Goal: Information Seeking & Learning: Learn about a topic

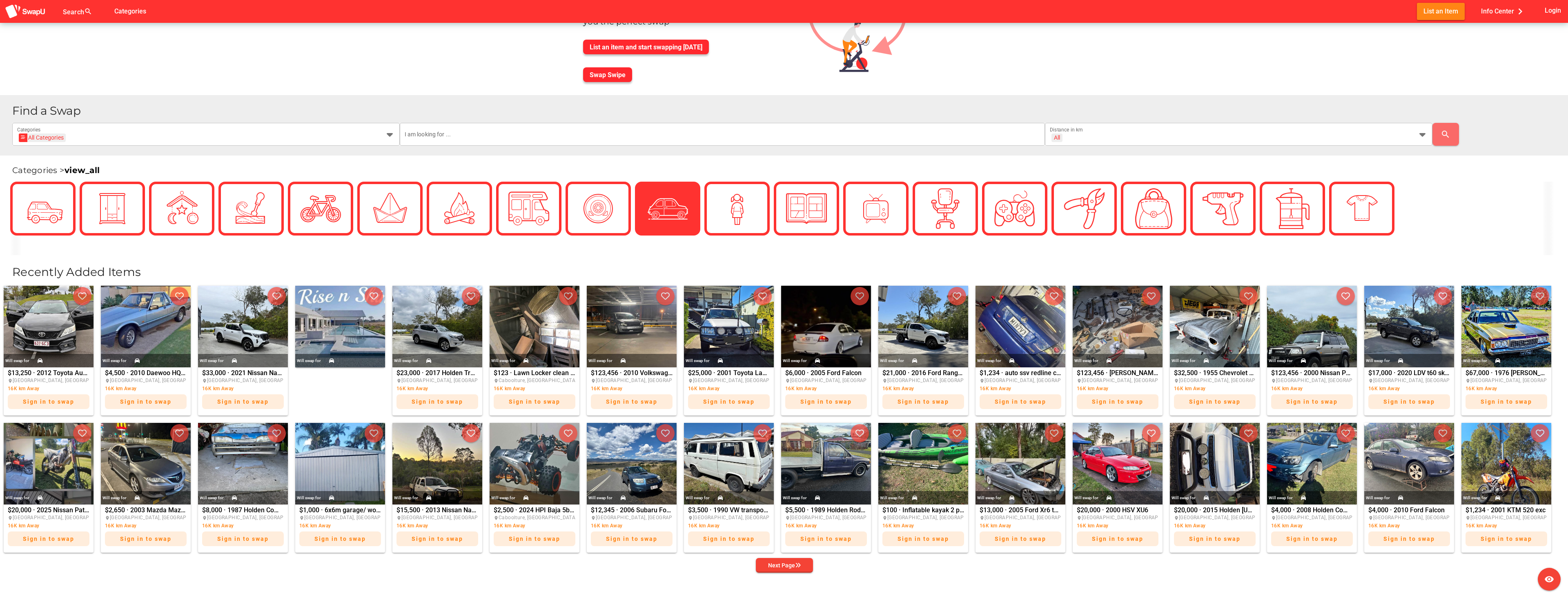
scroll to position [163, 0]
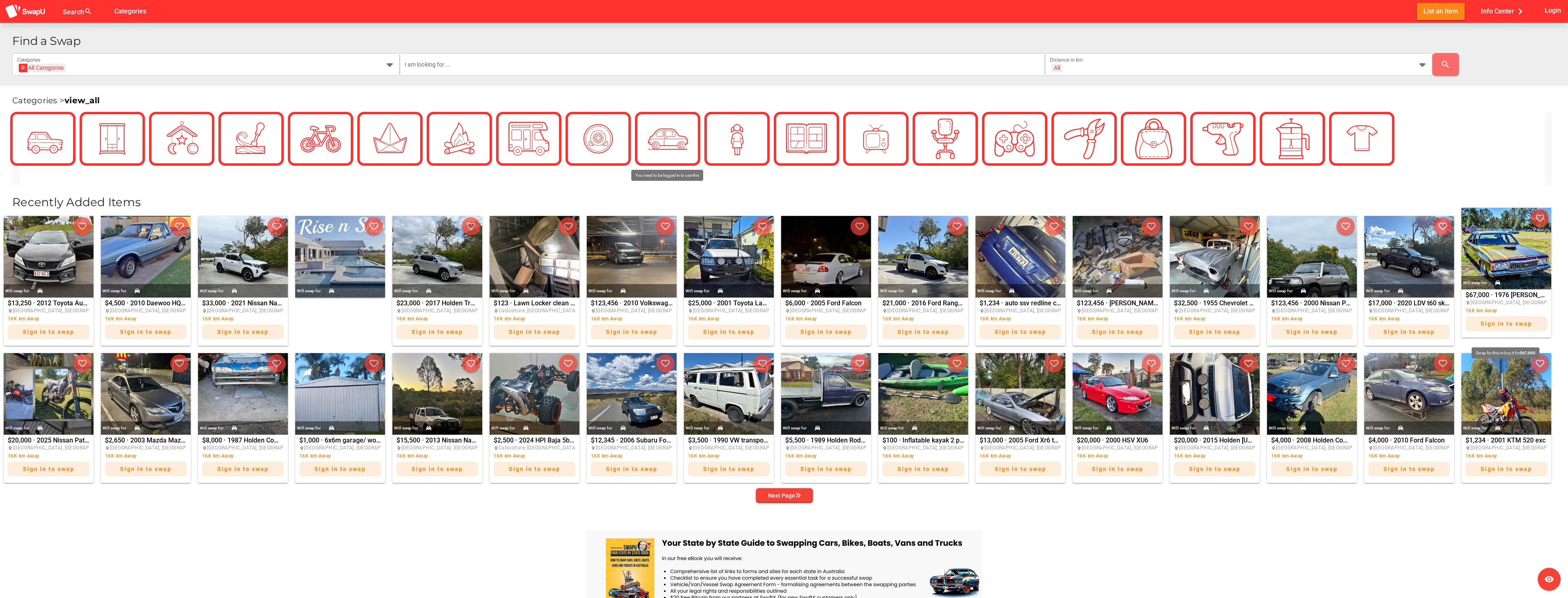
click at [1504, 297] on div "$67,000 · 1976 [PERSON_NAME] [PERSON_NAME] Premier place [GEOGRAPHIC_DATA], [GE…" at bounding box center [1507, 313] width 82 height 43
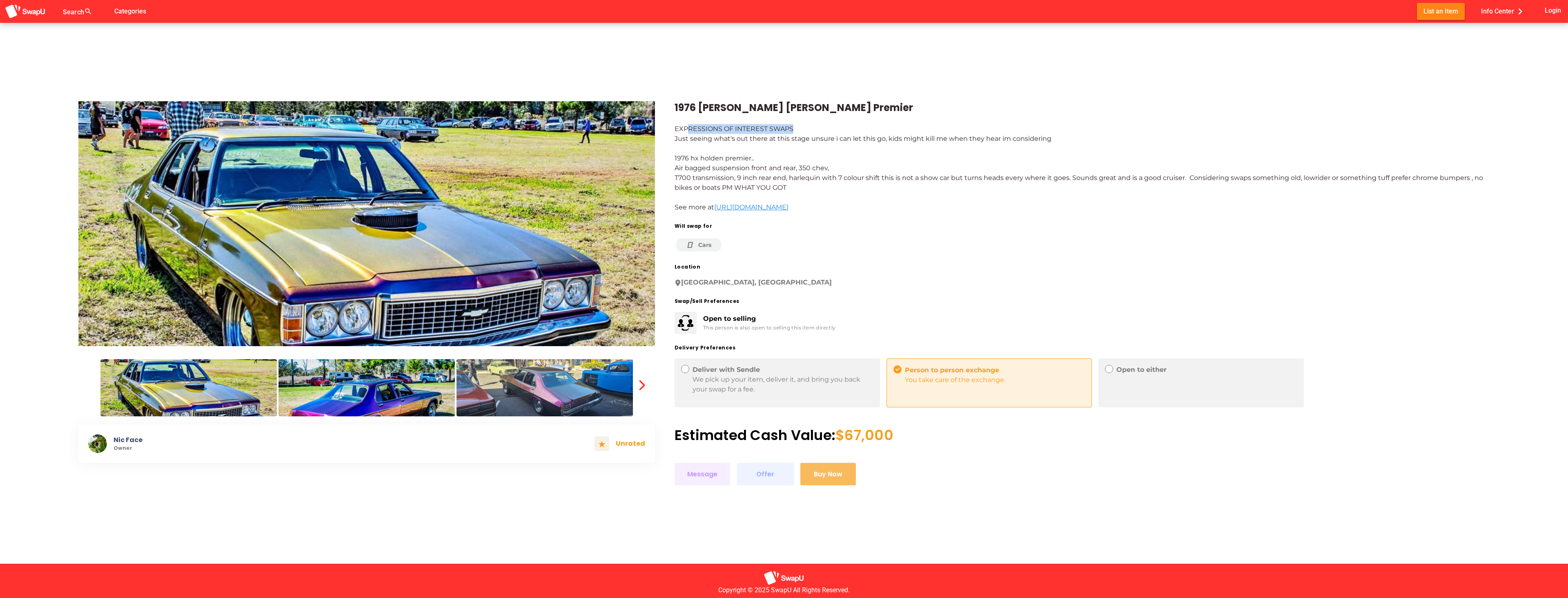
drag, startPoint x: 755, startPoint y: 133, endPoint x: 799, endPoint y: 133, distance: 44.0
click at [799, 133] on div "EXPRESSIONS OF INTEREST SWAPS Just seeing what's out there at this stage unsure…" at bounding box center [1082, 168] width 815 height 88
drag, startPoint x: 680, startPoint y: 139, endPoint x: 1049, endPoint y: 134, distance: 369.0
click at [1049, 134] on div "EXPRESSIONS OF INTEREST SWAPS Just seeing what's out there at this stage unsure…" at bounding box center [1082, 168] width 815 height 88
drag, startPoint x: 680, startPoint y: 156, endPoint x: 745, endPoint y: 161, distance: 65.2
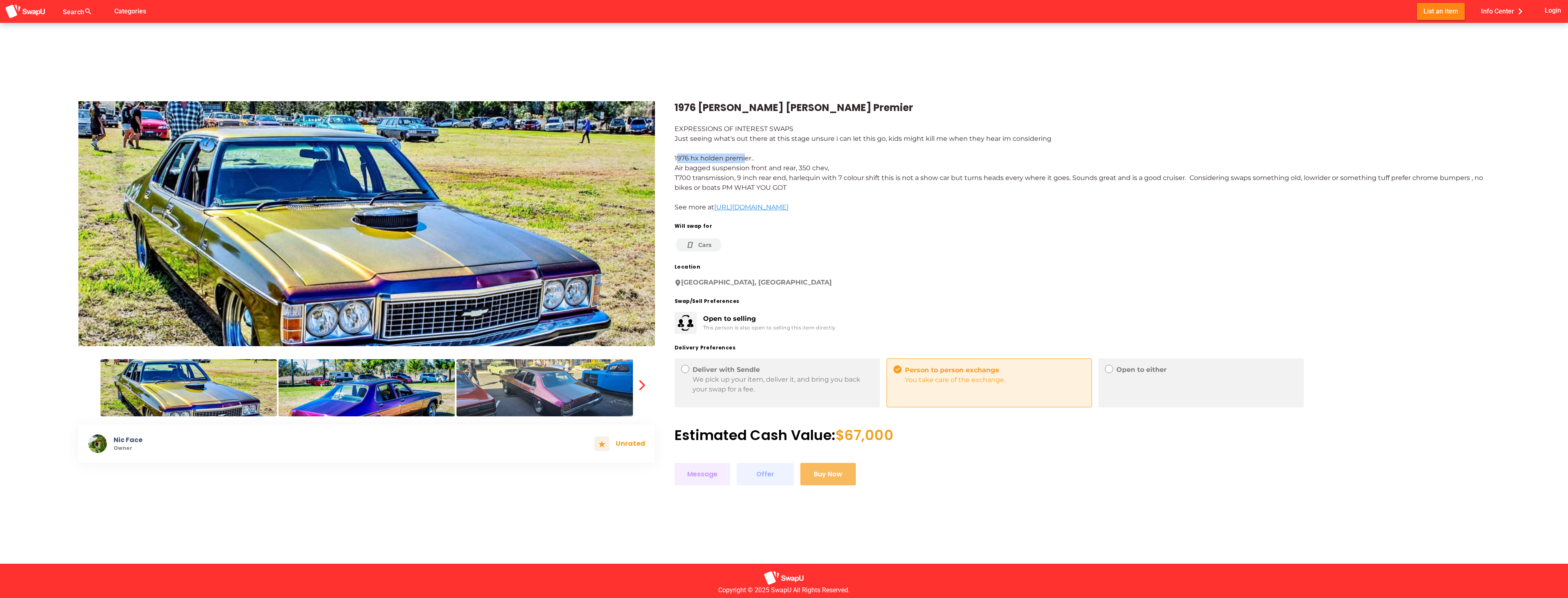
click at [745, 161] on div "EXPRESSIONS OF INTEREST SWAPS Just seeing what's out there at this stage unsure…" at bounding box center [1082, 168] width 815 height 88
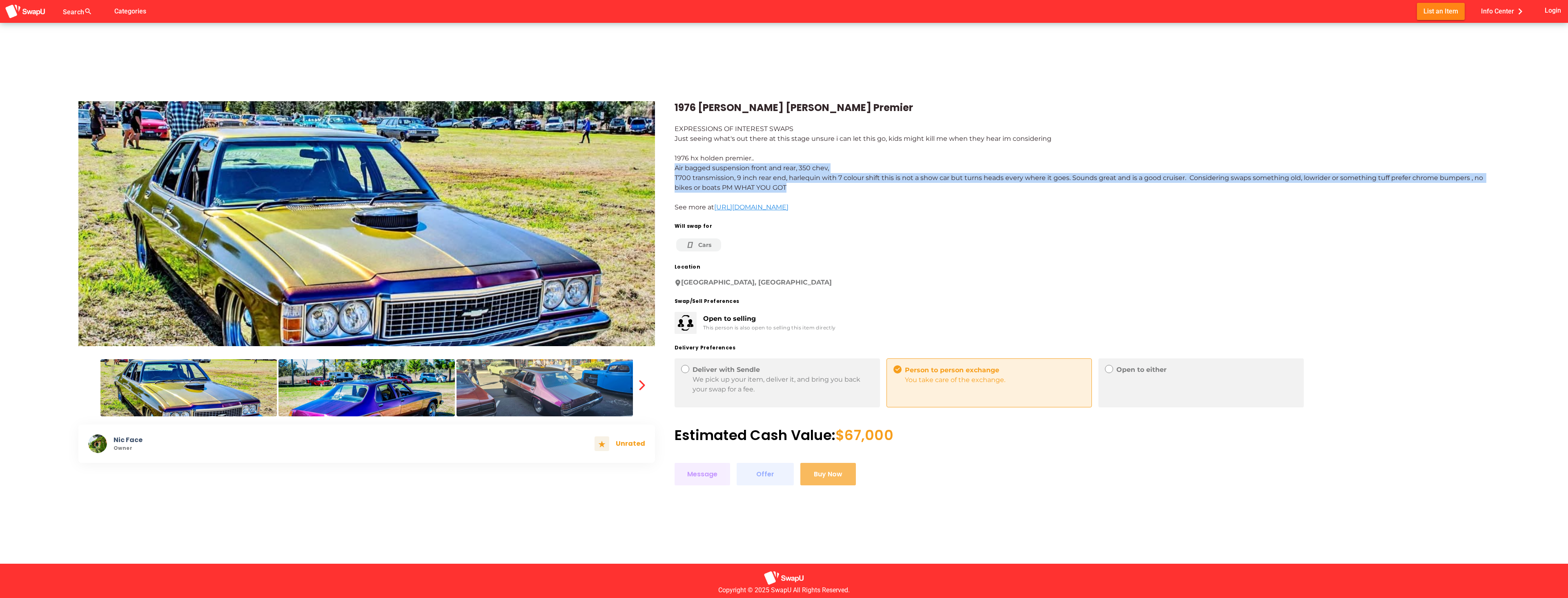
drag, startPoint x: 675, startPoint y: 168, endPoint x: 795, endPoint y: 188, distance: 121.7
click at [795, 188] on div "EXPRESSIONS OF INTEREST SWAPS Just seeing what's out there at this stage unsure…" at bounding box center [1082, 168] width 815 height 88
click at [377, 395] on img at bounding box center [367, 388] width 177 height 57
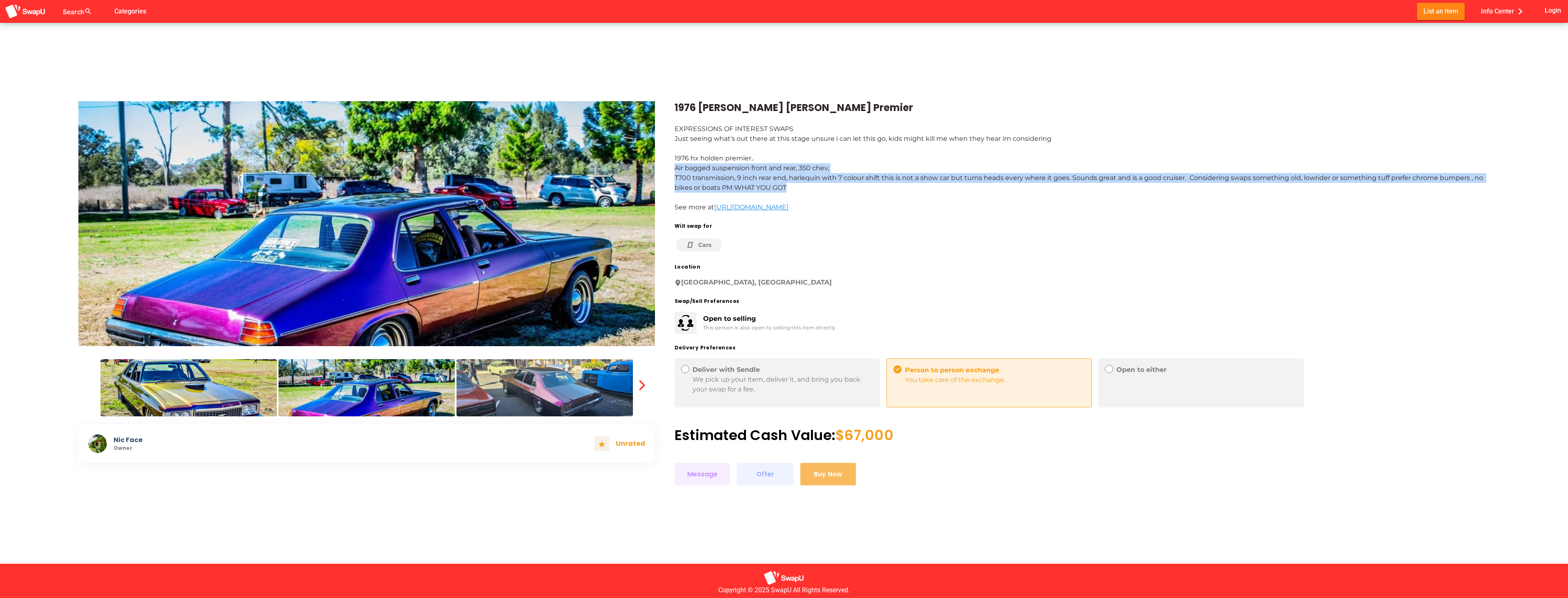
click at [504, 397] on img at bounding box center [545, 388] width 177 height 57
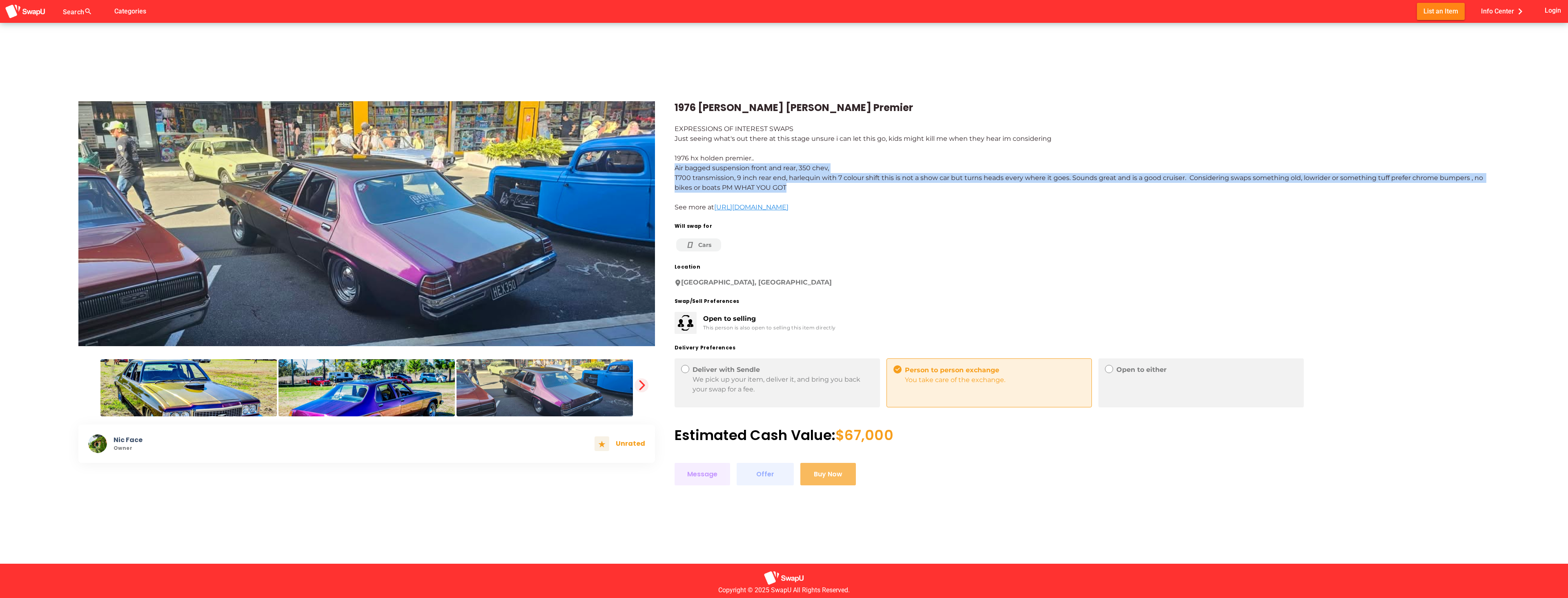
click at [641, 384] on icon "button" at bounding box center [641, 385] width 12 height 12
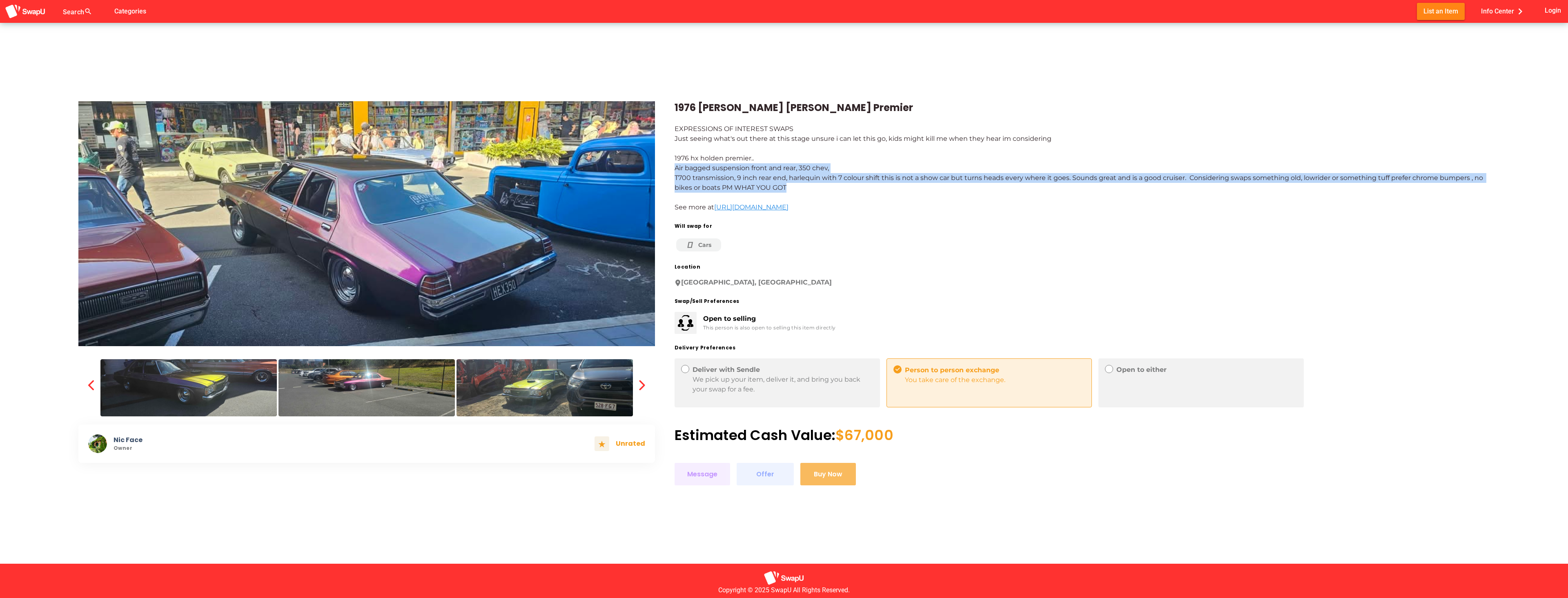
click at [198, 389] on img at bounding box center [189, 388] width 177 height 57
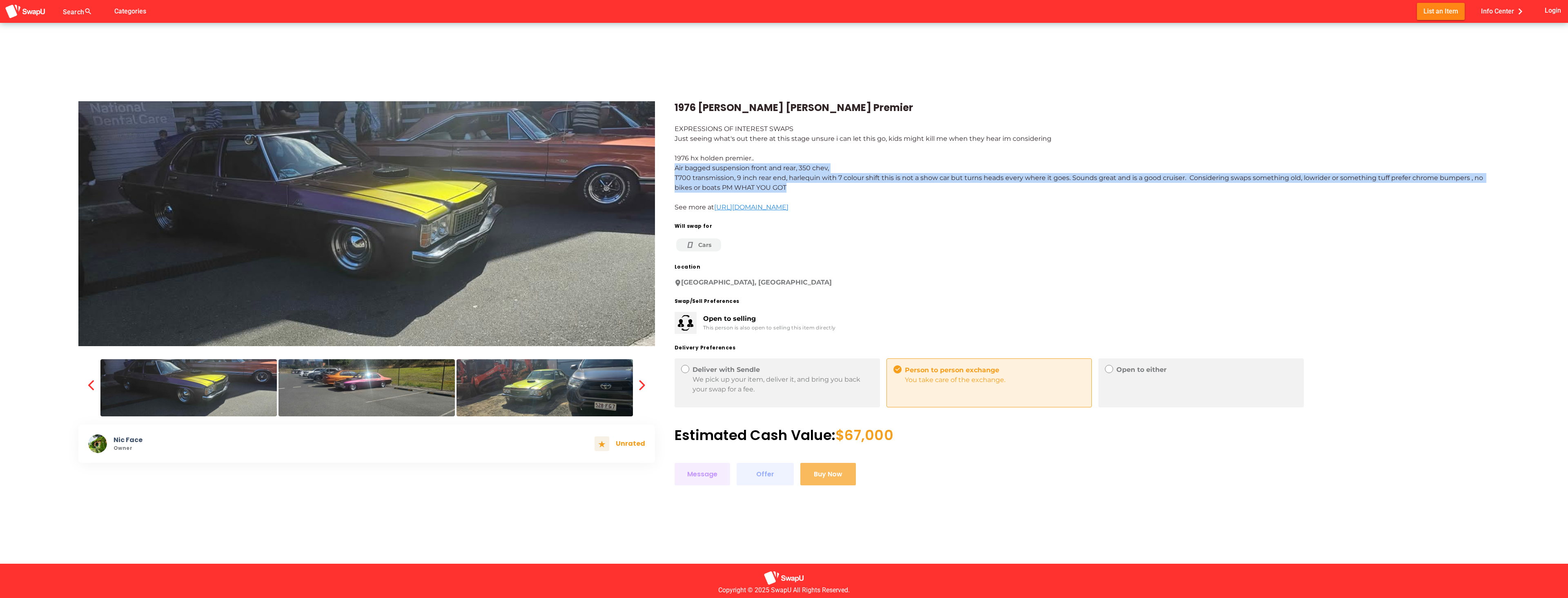
click at [319, 377] on img at bounding box center [367, 388] width 177 height 57
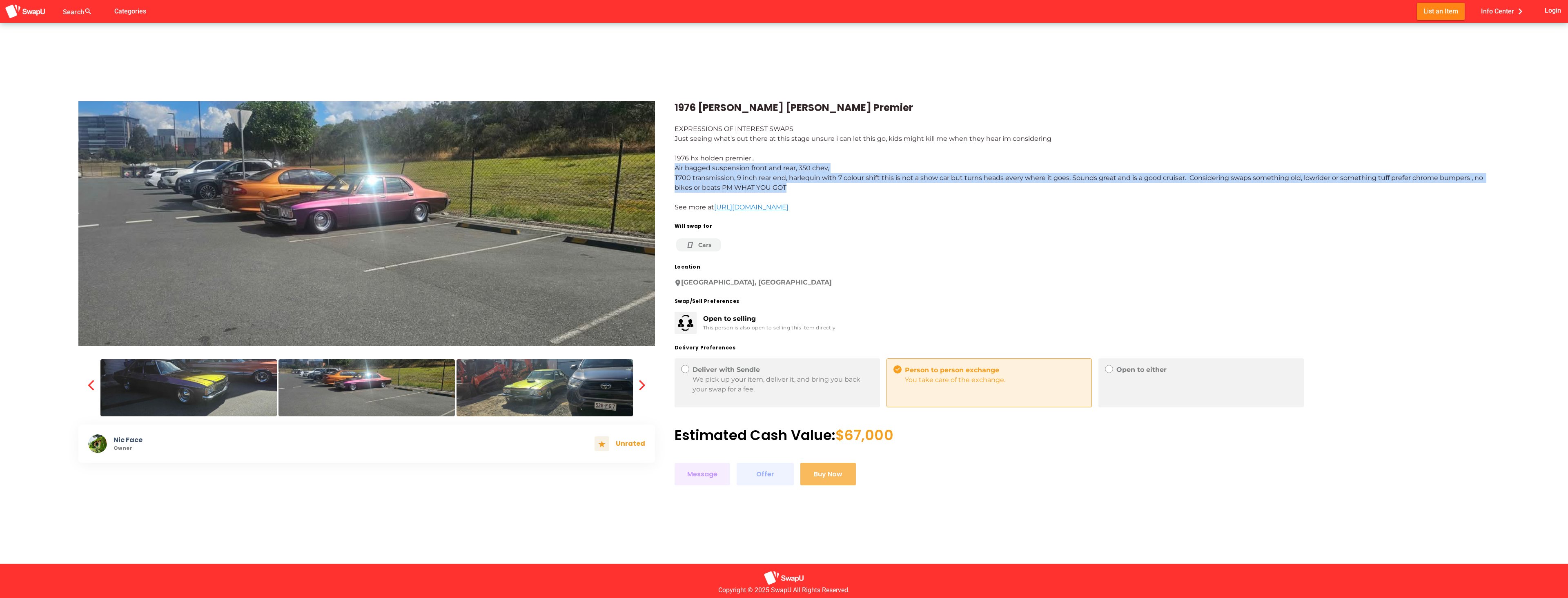
click at [481, 386] on img at bounding box center [545, 388] width 177 height 57
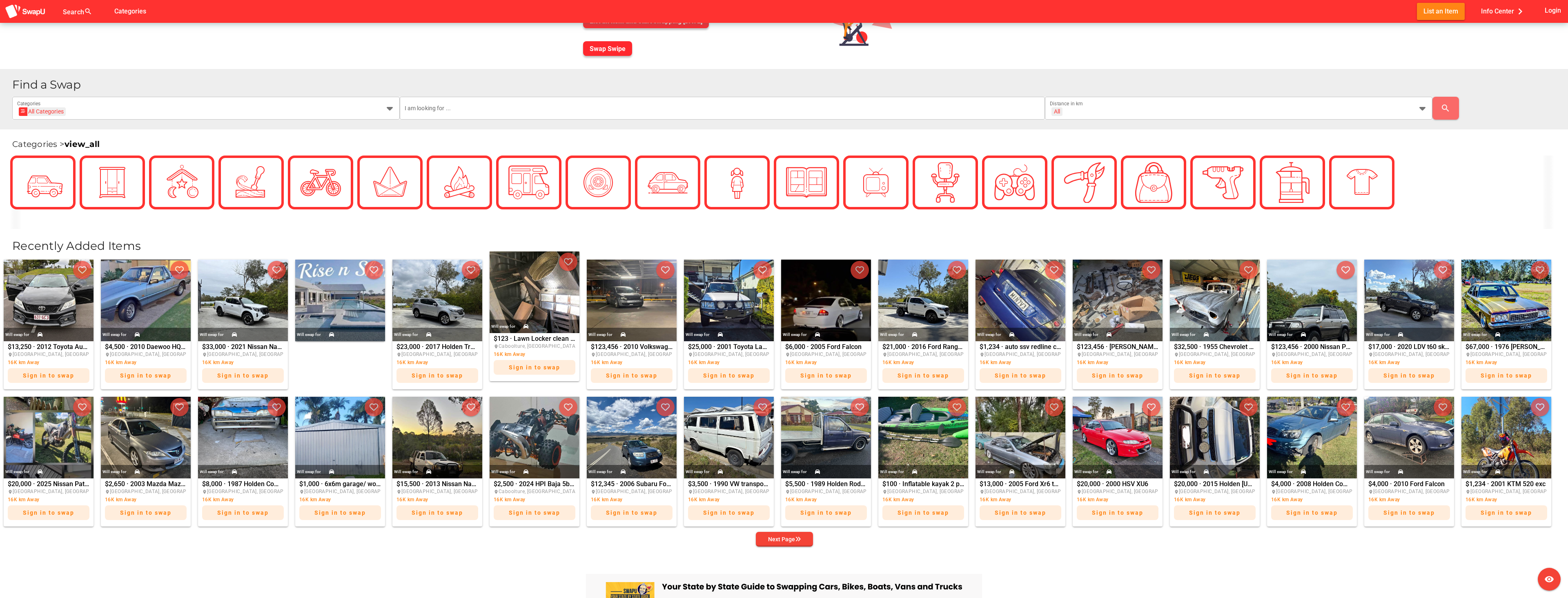
scroll to position [122, 0]
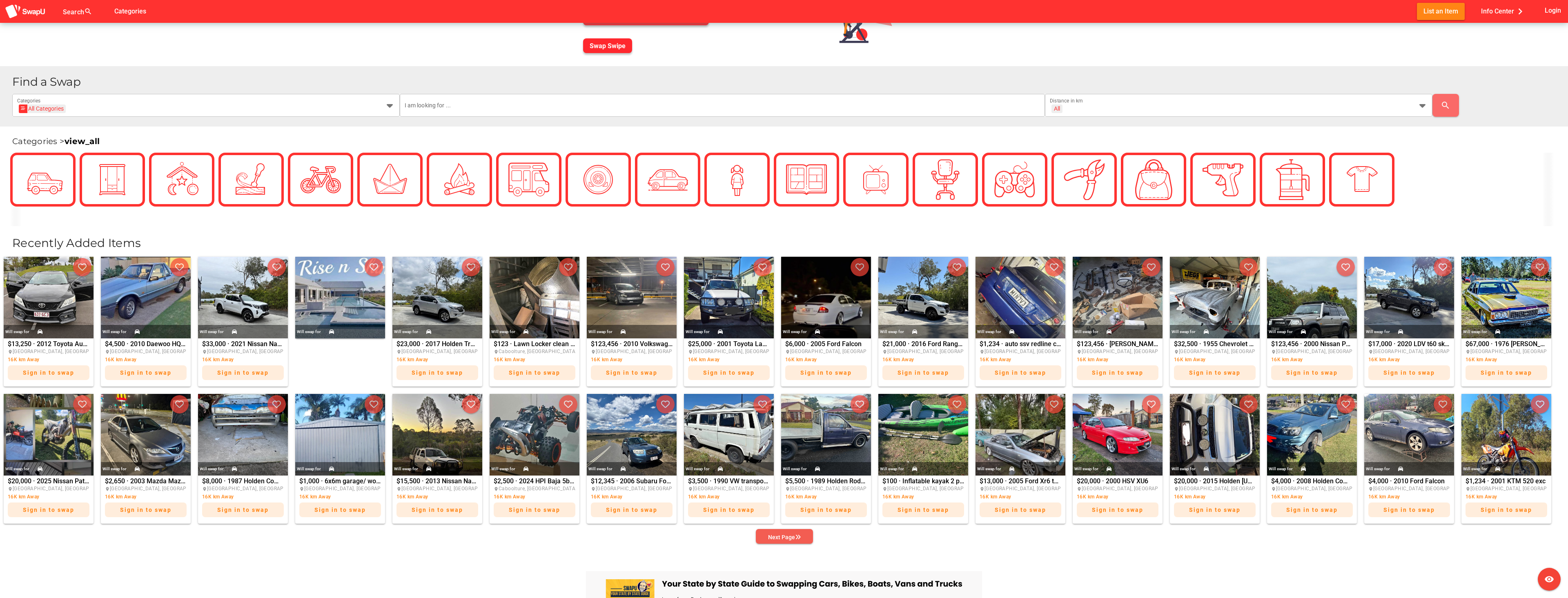
click at [788, 535] on div "Next Page" at bounding box center [785, 537] width 33 height 10
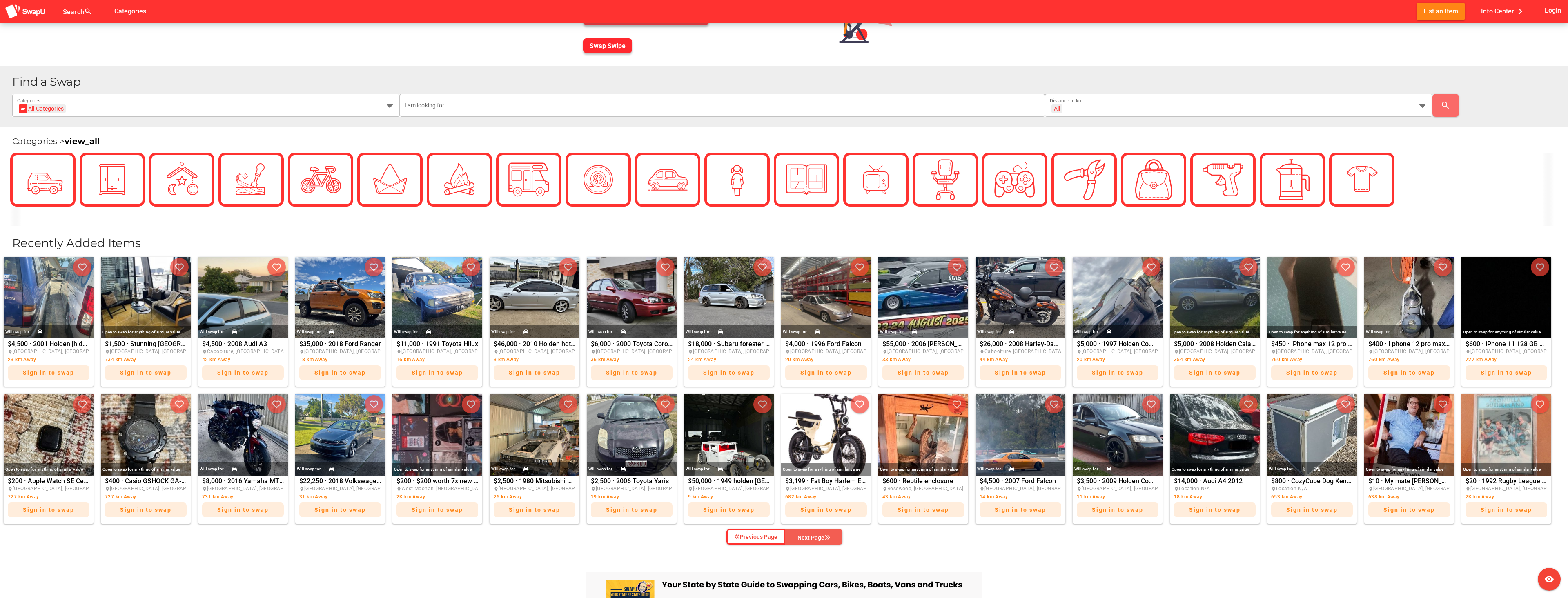
click at [830, 535] on icon "button" at bounding box center [827, 537] width 5 height 5
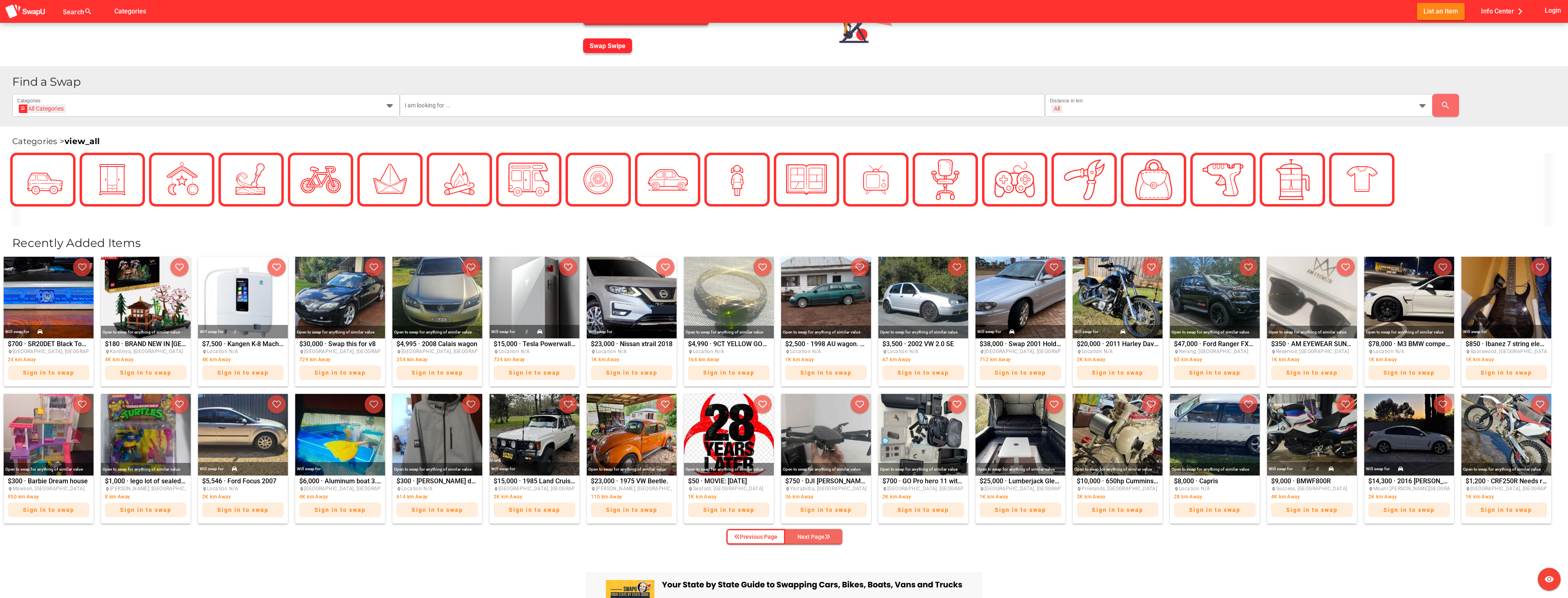
click at [827, 532] on div "Next Page" at bounding box center [814, 537] width 33 height 10
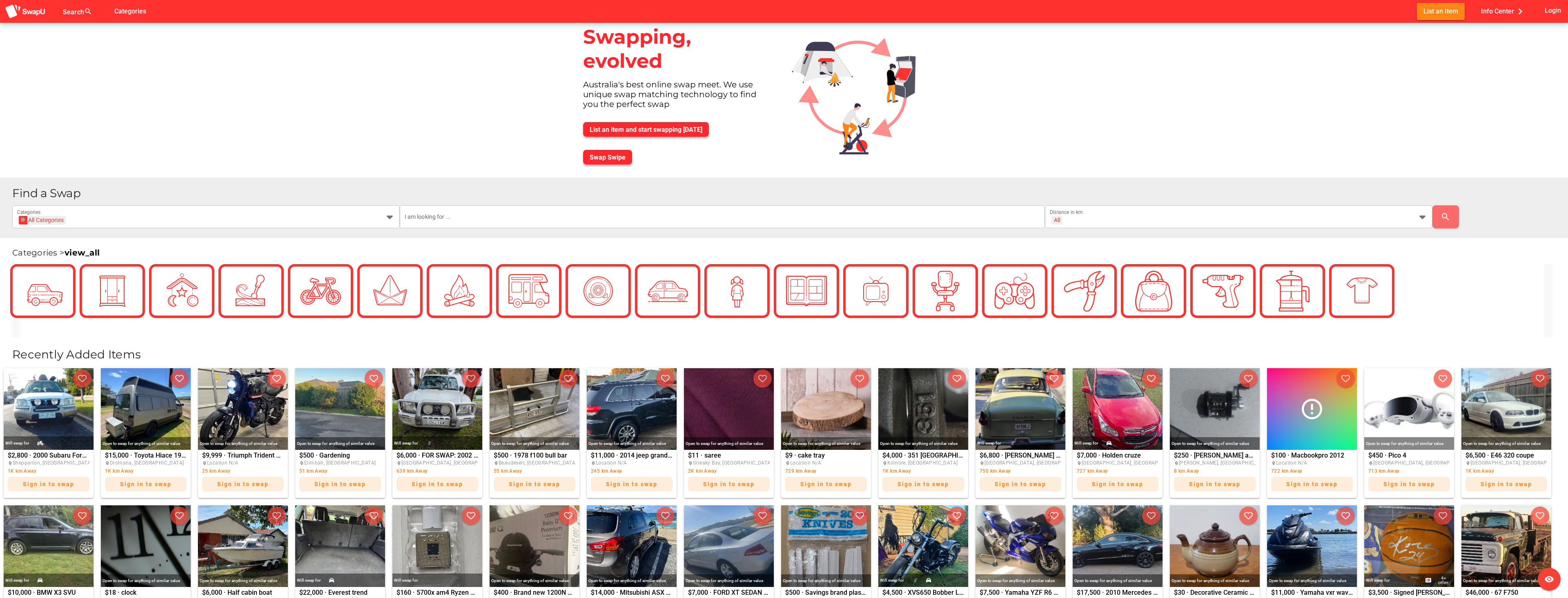
scroll to position [0, 0]
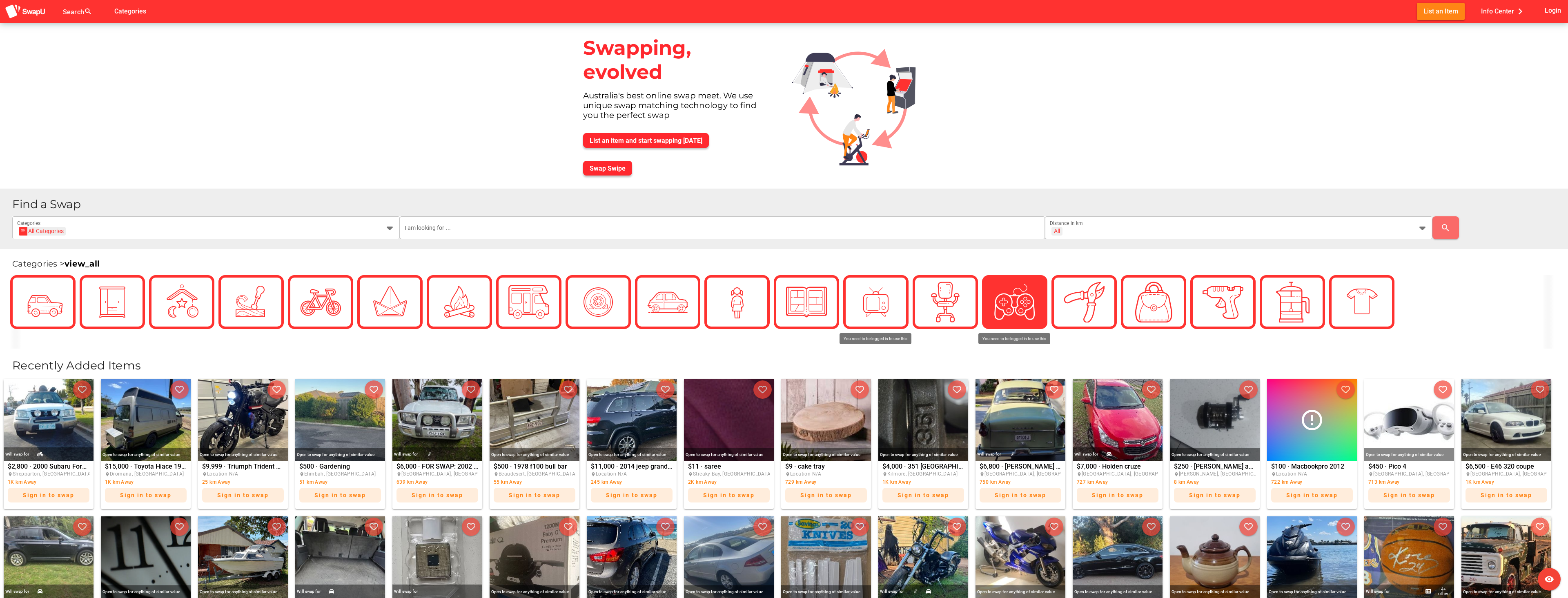
click at [1017, 297] on img at bounding box center [1014, 302] width 41 height 41
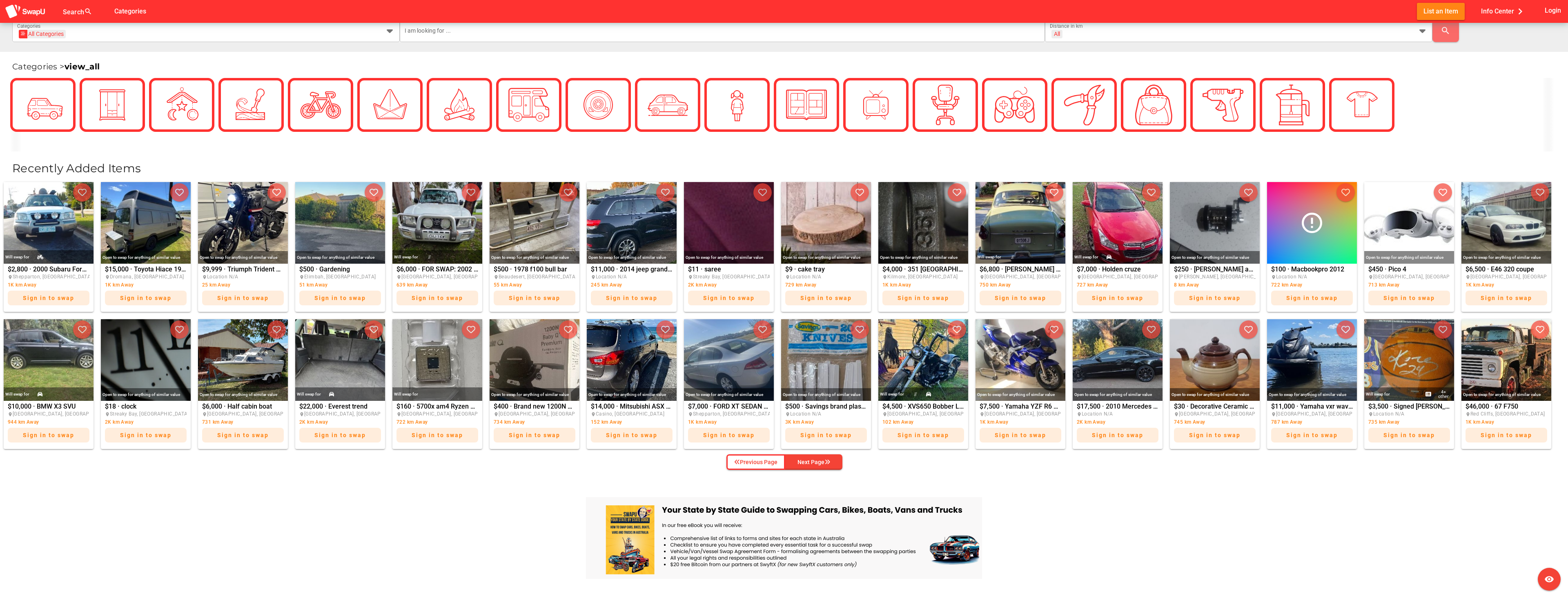
scroll to position [204, 0]
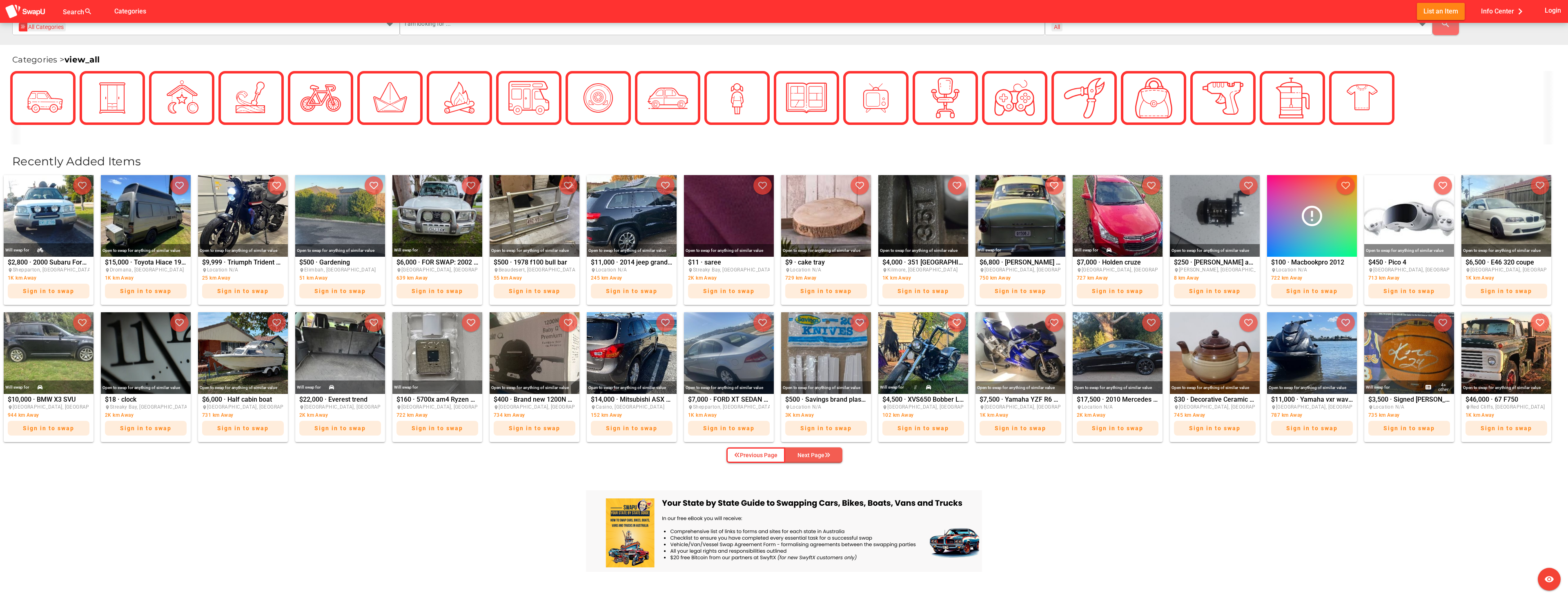
click at [811, 452] on div "Next Page" at bounding box center [814, 455] width 33 height 10
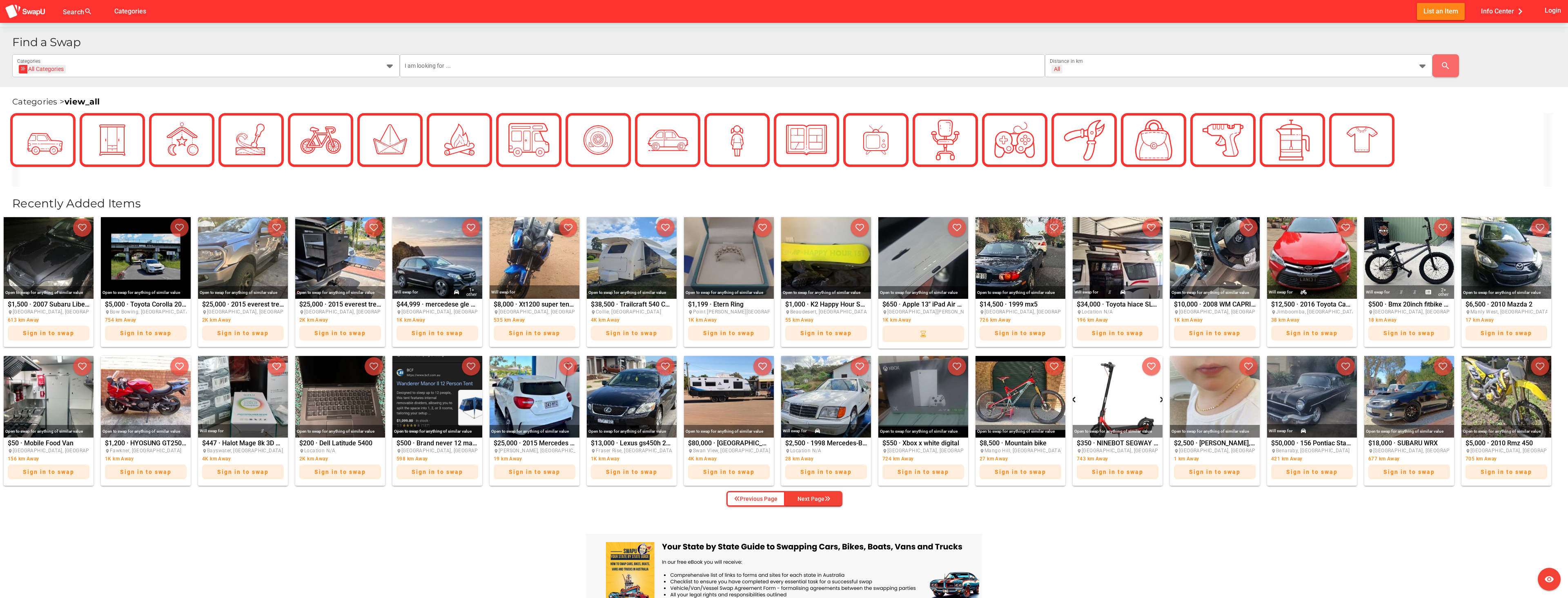
scroll to position [163, 0]
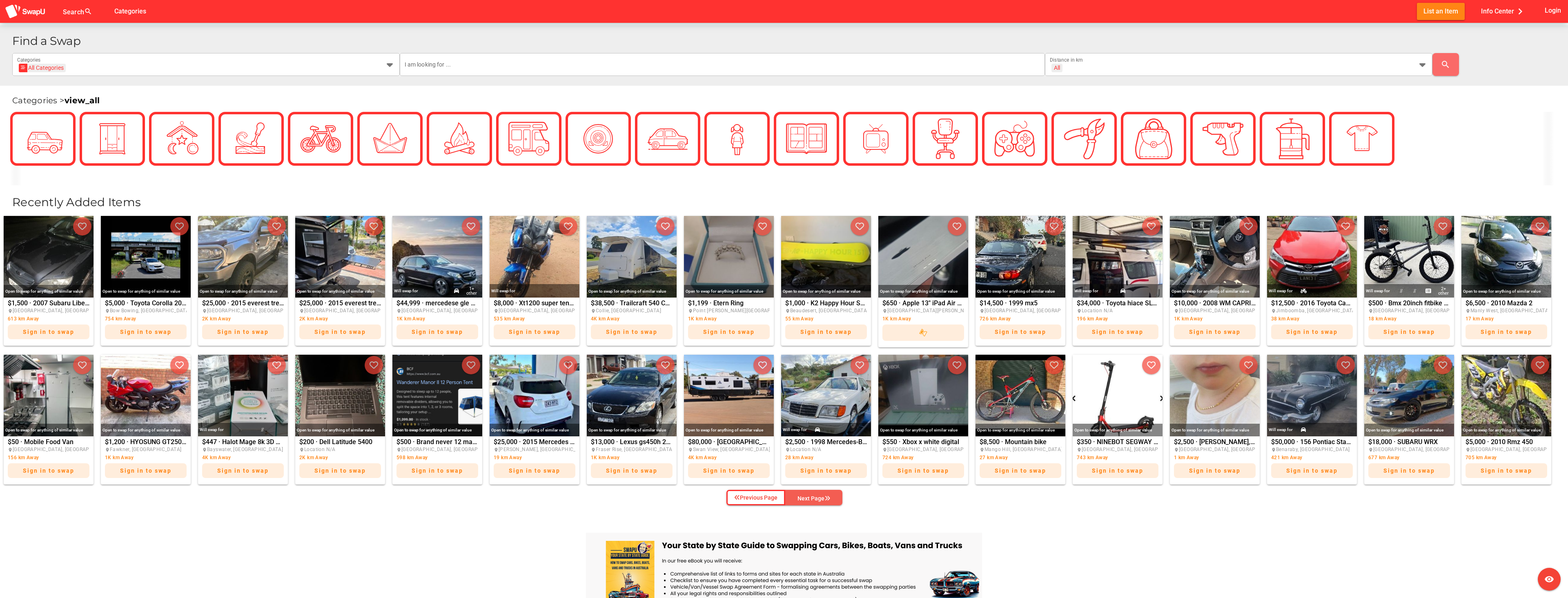
click at [817, 498] on div "Next Page" at bounding box center [814, 498] width 33 height 10
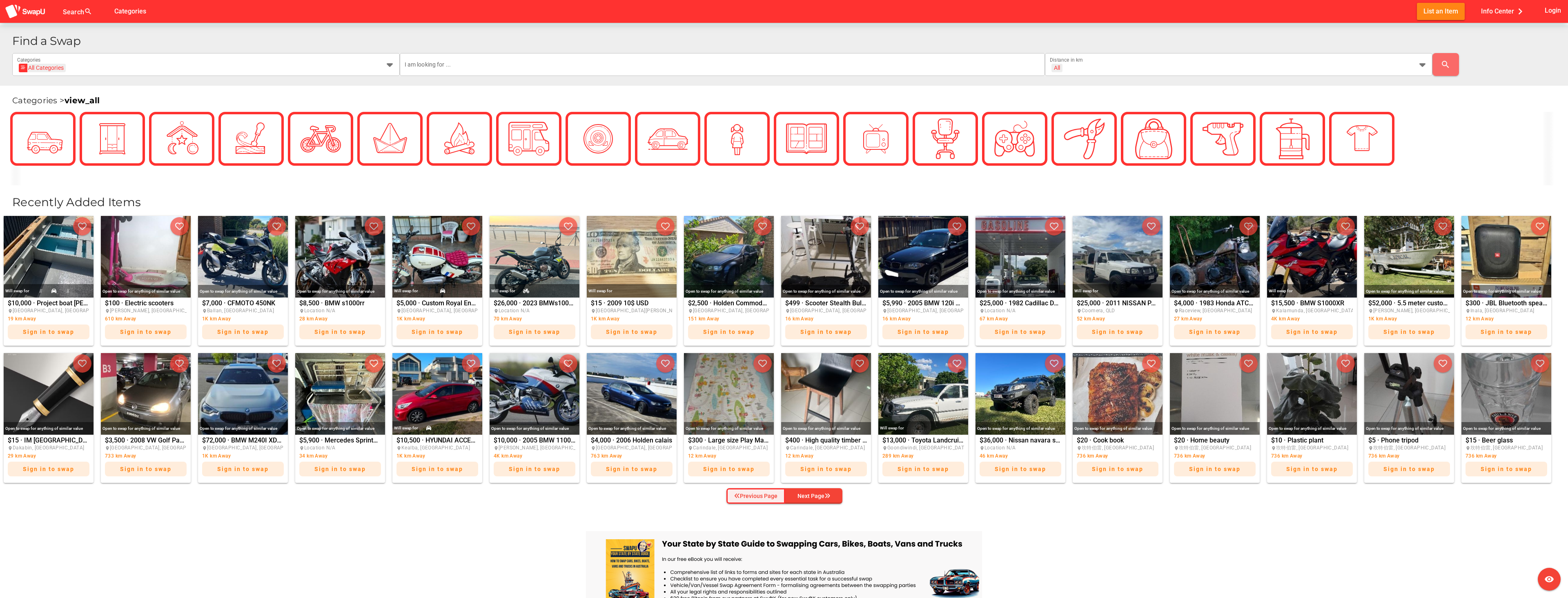
click at [748, 500] on div "Previous Page" at bounding box center [755, 496] width 43 height 10
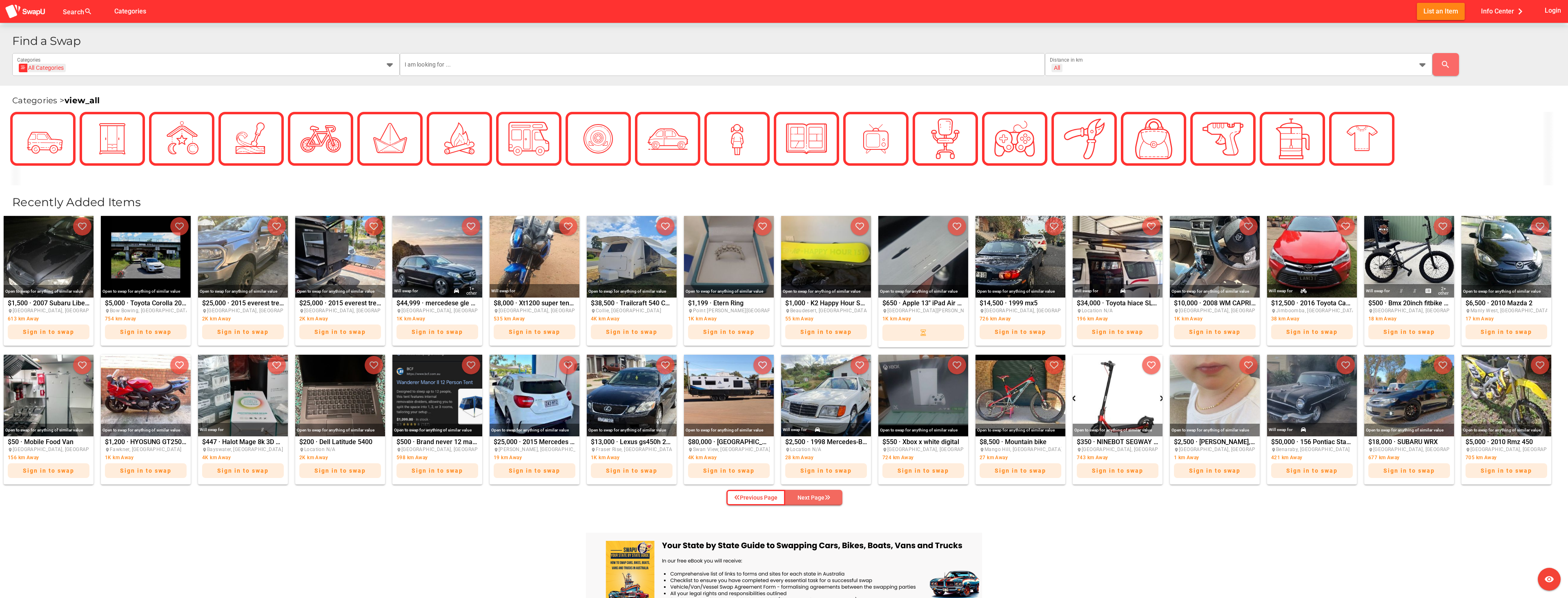
click at [832, 493] on span "Next Page" at bounding box center [814, 498] width 44 height 12
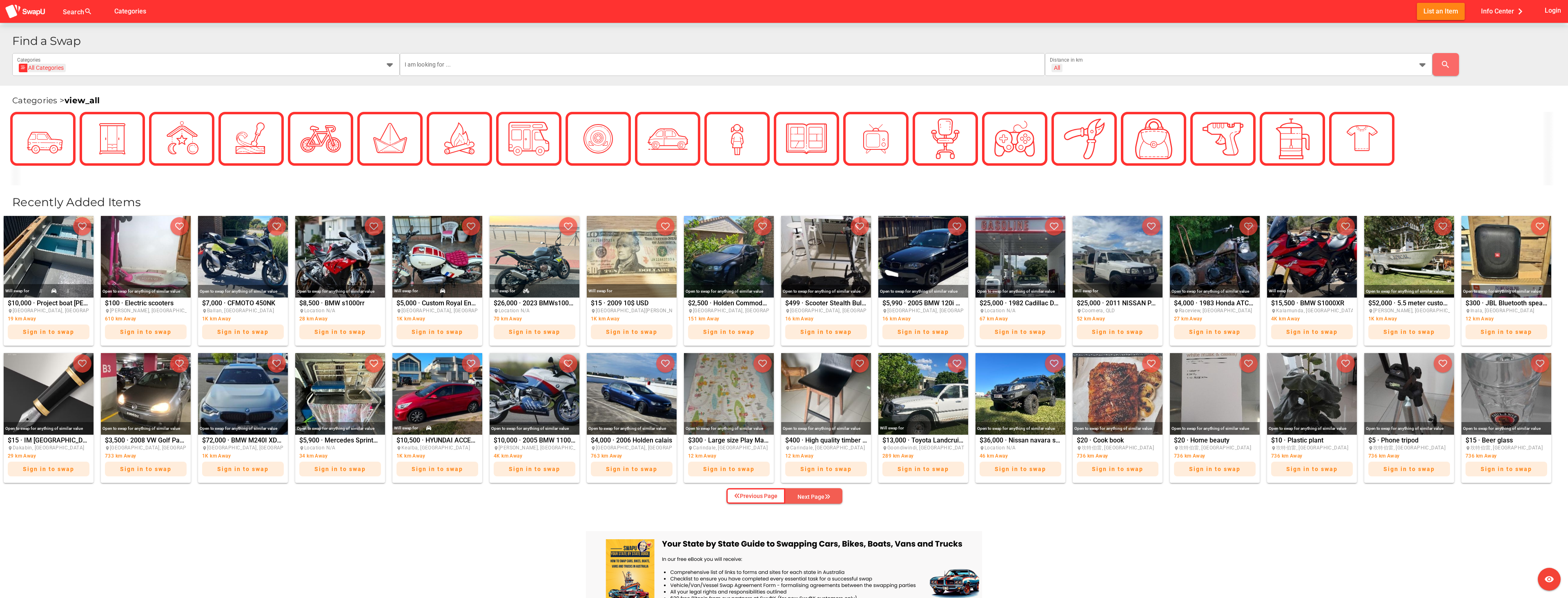
click at [827, 494] on icon "button" at bounding box center [827, 496] width 5 height 5
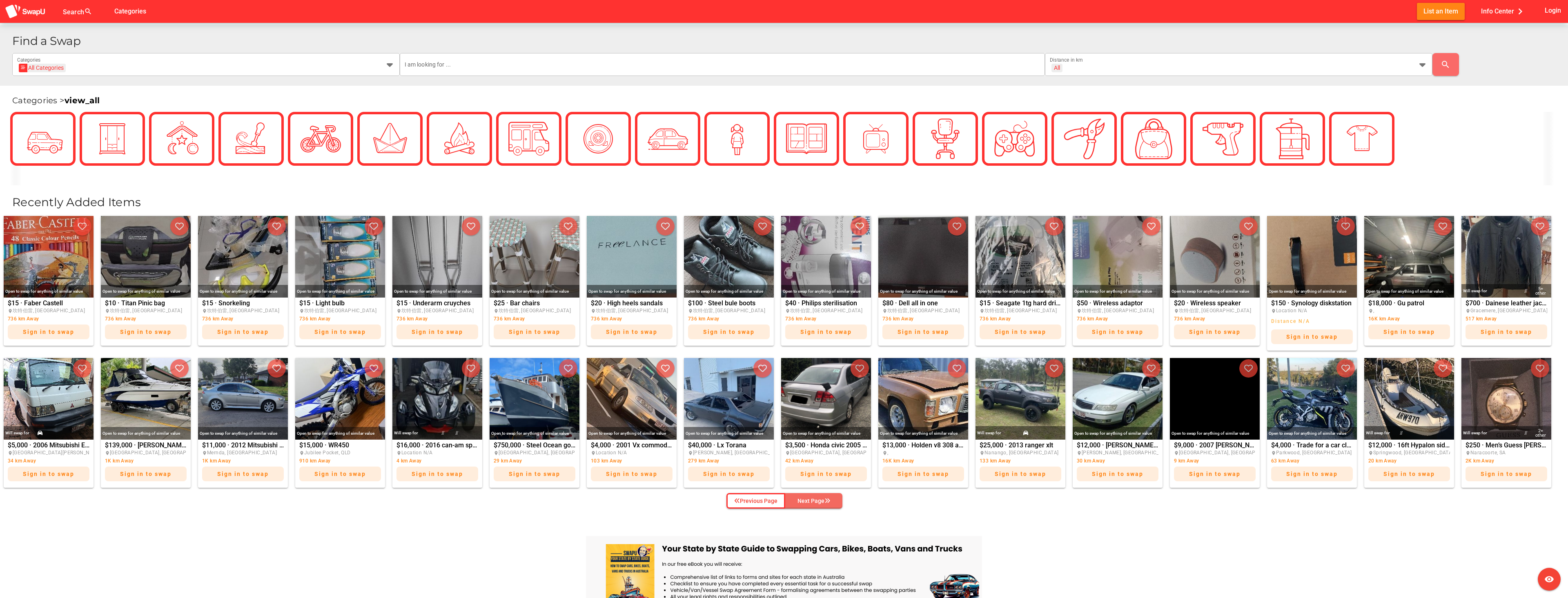
click at [811, 501] on div "Next Page" at bounding box center [814, 501] width 33 height 10
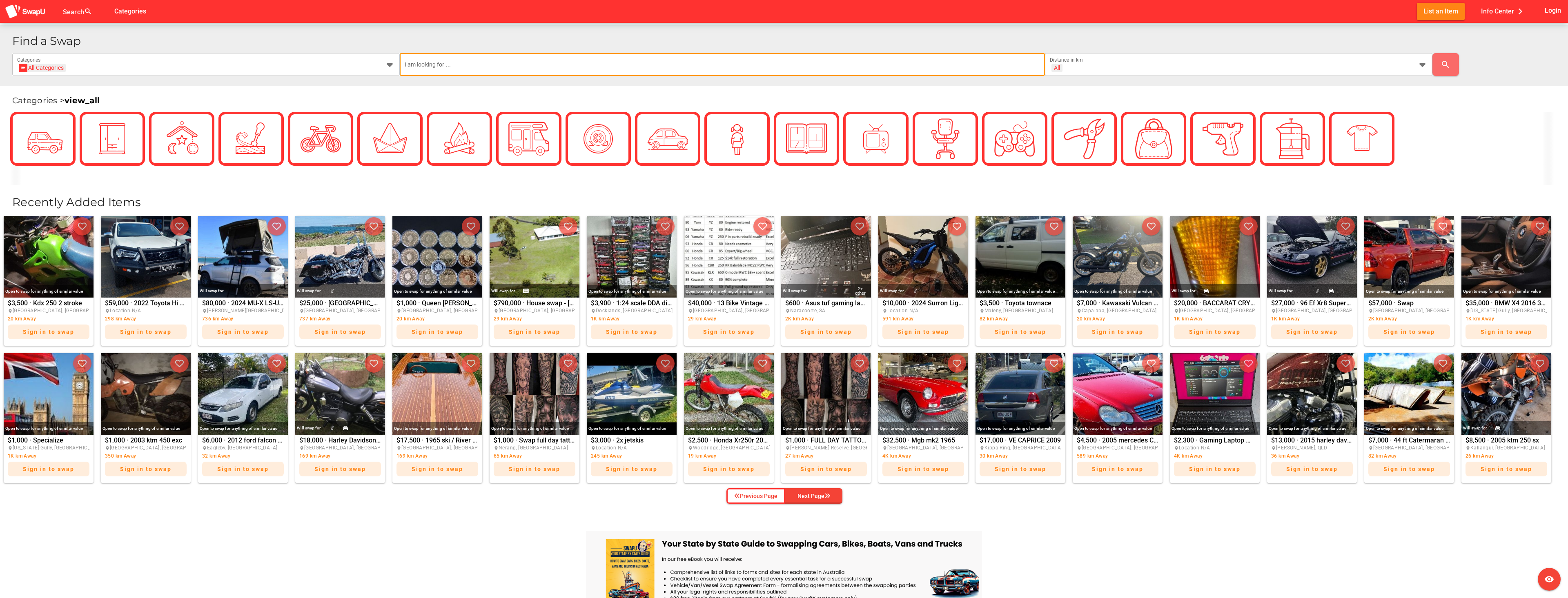
click at [460, 71] on input "text" at bounding box center [723, 64] width 635 height 23
click at [283, 79] on div "Find a Swap All Categories All Categories Categories All + All Distance in km s…" at bounding box center [784, 55] width 1568 height 60
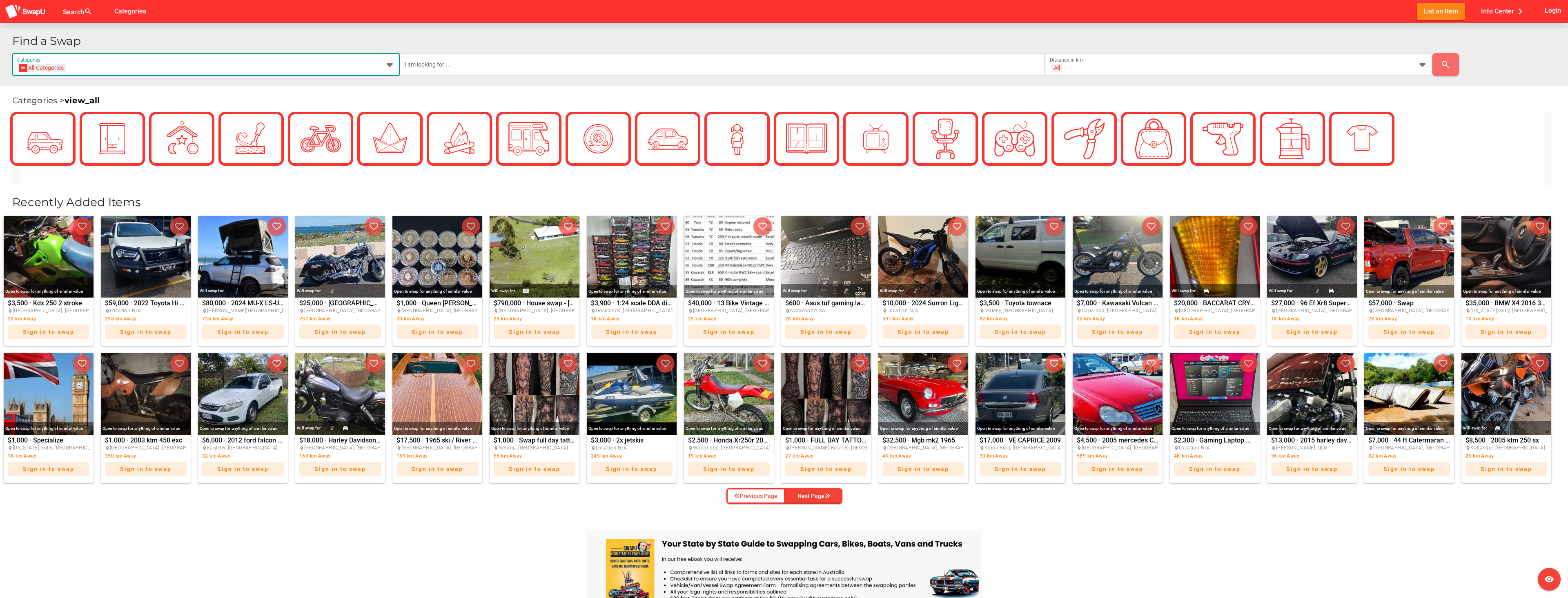
click at [285, 66] on div "All Categories All Categories" at bounding box center [198, 69] width 363 height 13
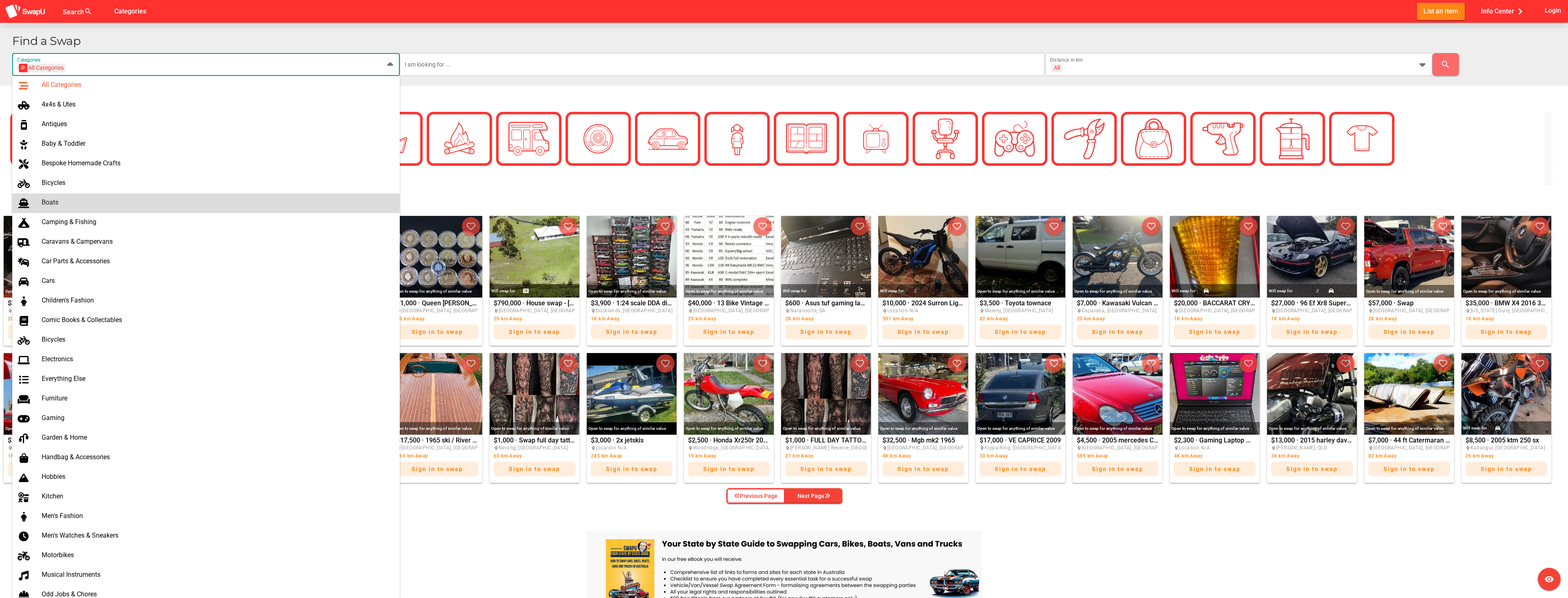
click at [79, 203] on div "Boats" at bounding box center [217, 202] width 352 height 8
type input "Boats"
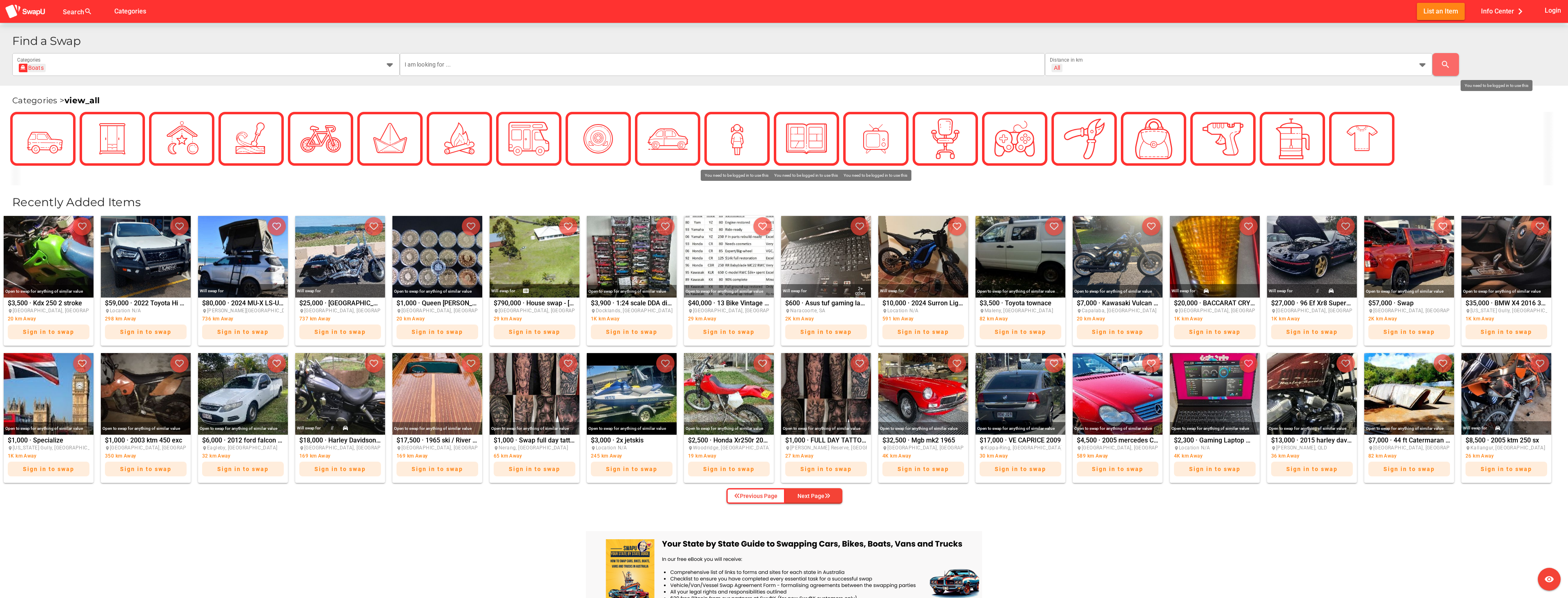
scroll to position [0, 0]
click at [985, 52] on div "Find a Swap Boats Boats Categories All + All Distance in km search" at bounding box center [786, 55] width 1549 height 41
click at [995, 64] on input "text" at bounding box center [723, 64] width 635 height 23
click at [1092, 63] on div "All + All" at bounding box center [1231, 69] width 363 height 13
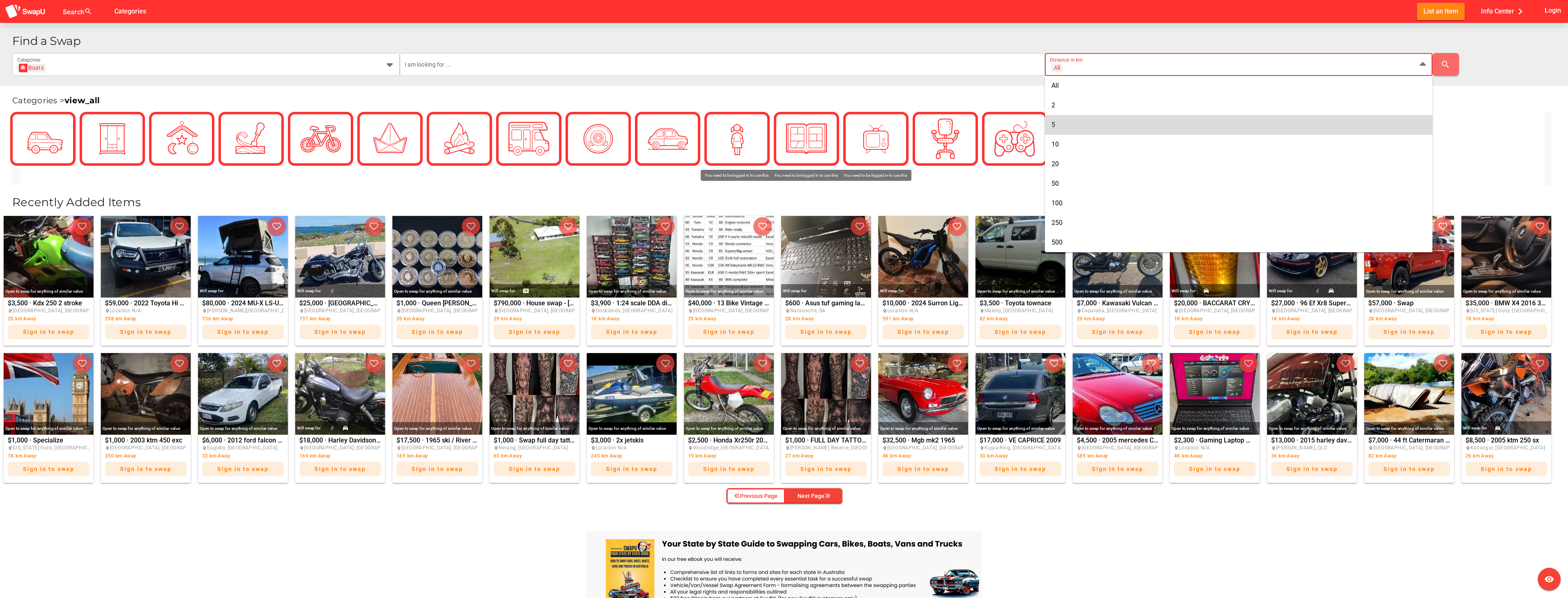
click at [1075, 131] on div "5" at bounding box center [1238, 125] width 374 height 13
type input "+ 5 km"
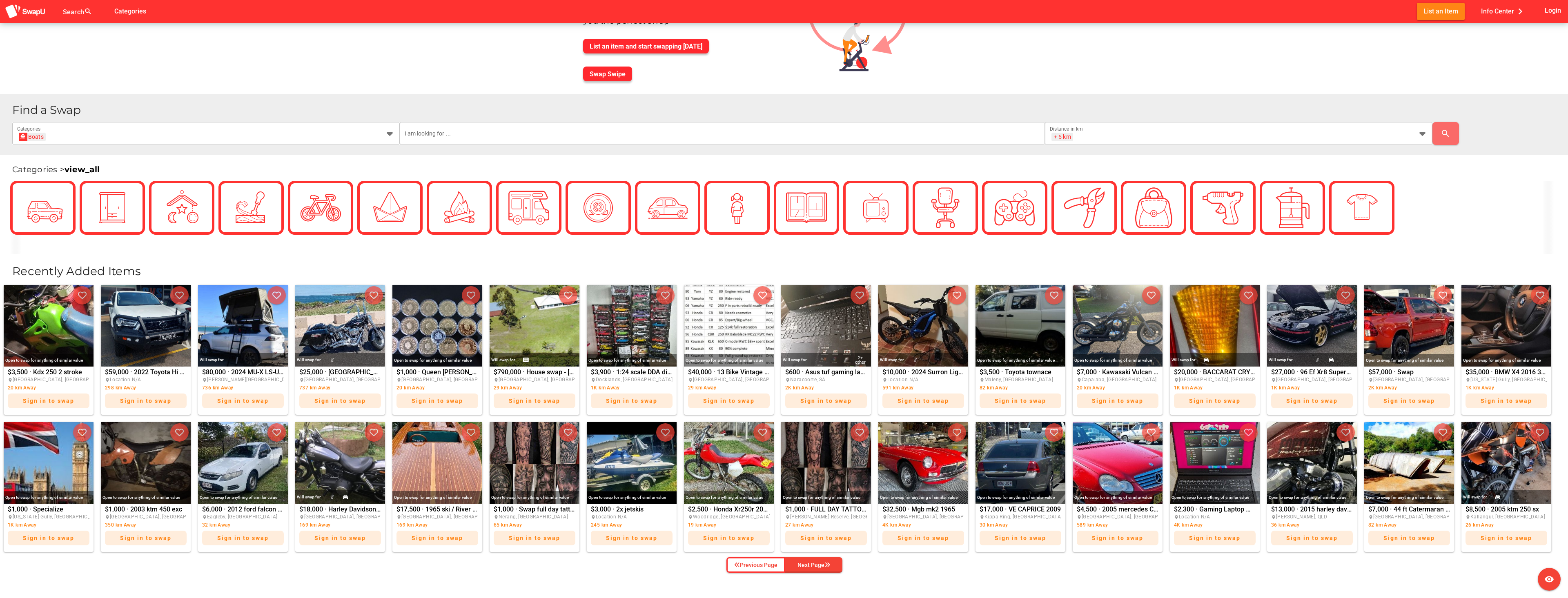
scroll to position [82, 0]
